Goal: Task Accomplishment & Management: Manage account settings

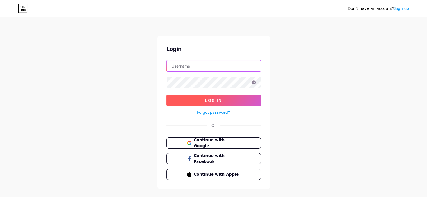
type input "[EMAIL_ADDRESS][DOMAIN_NAME]"
click at [217, 99] on span "Log In" at bounding box center [213, 100] width 17 height 5
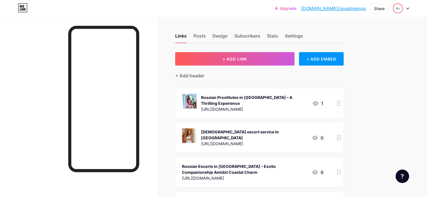
click at [399, 8] on img at bounding box center [397, 8] width 9 height 9
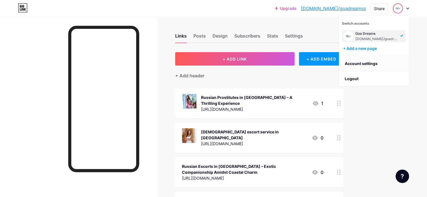
click at [355, 60] on link "Account settings" at bounding box center [374, 63] width 70 height 15
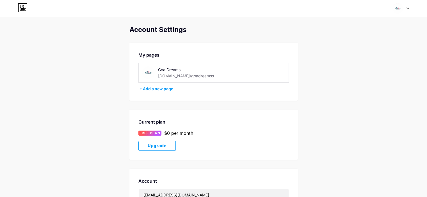
click at [151, 72] on img at bounding box center [148, 72] width 13 height 13
click at [179, 76] on div "[DOMAIN_NAME]/goadreamss" at bounding box center [186, 76] width 56 height 6
click at [18, 7] on icon at bounding box center [23, 7] width 10 height 9
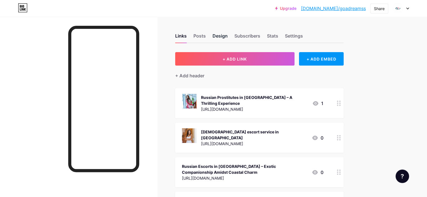
click at [227, 33] on div "Design" at bounding box center [219, 38] width 15 height 10
click at [303, 35] on div "Settings" at bounding box center [294, 38] width 18 height 10
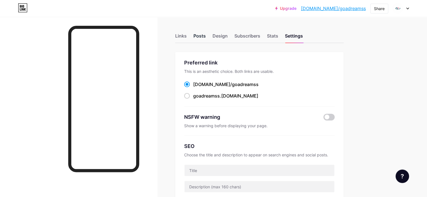
click at [206, 36] on div "Posts" at bounding box center [199, 38] width 12 height 10
click at [212, 35] on div "Links Posts Design Subscribers Stats Settings" at bounding box center [259, 34] width 168 height 20
click at [186, 35] on div "Links" at bounding box center [180, 38] width 11 height 10
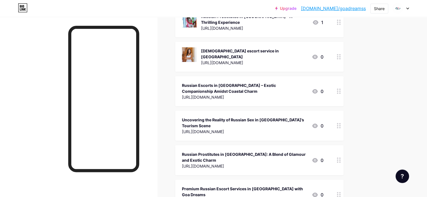
scroll to position [161, 0]
